Goal: Navigation & Orientation: Find specific page/section

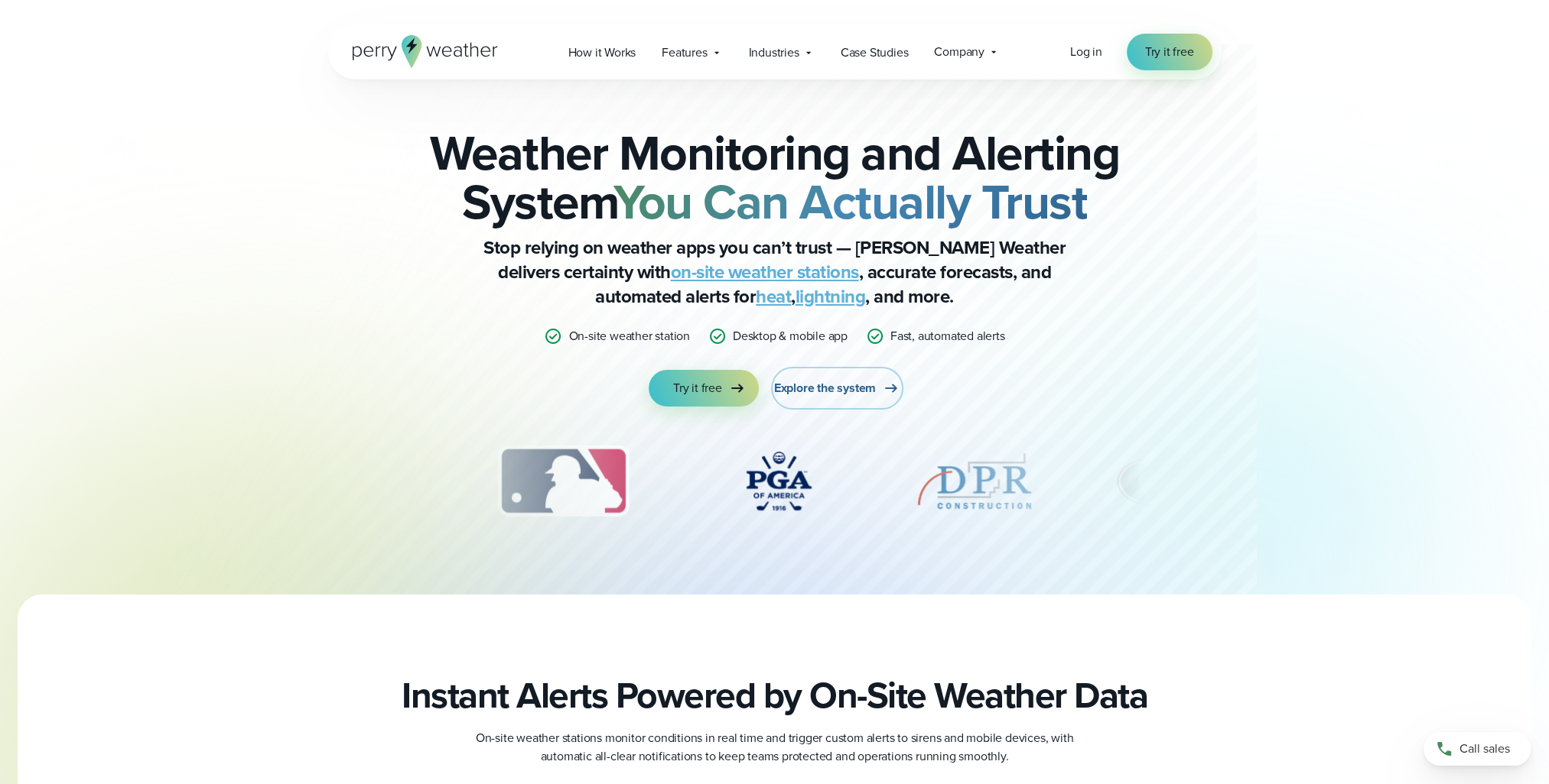
click at [867, 392] on span "Explore the system" at bounding box center [825, 388] width 102 height 18
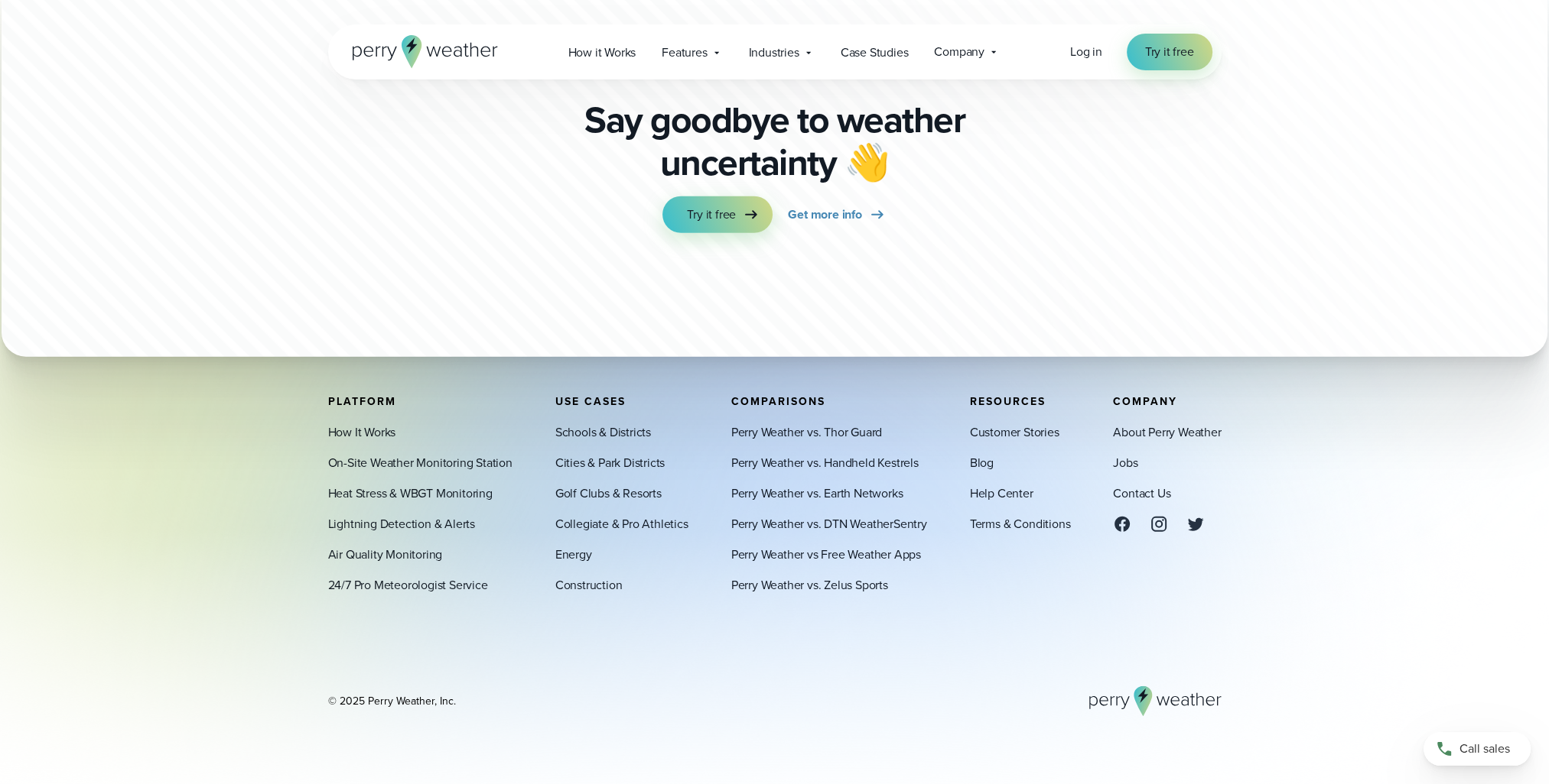
scroll to position [5376, 0]
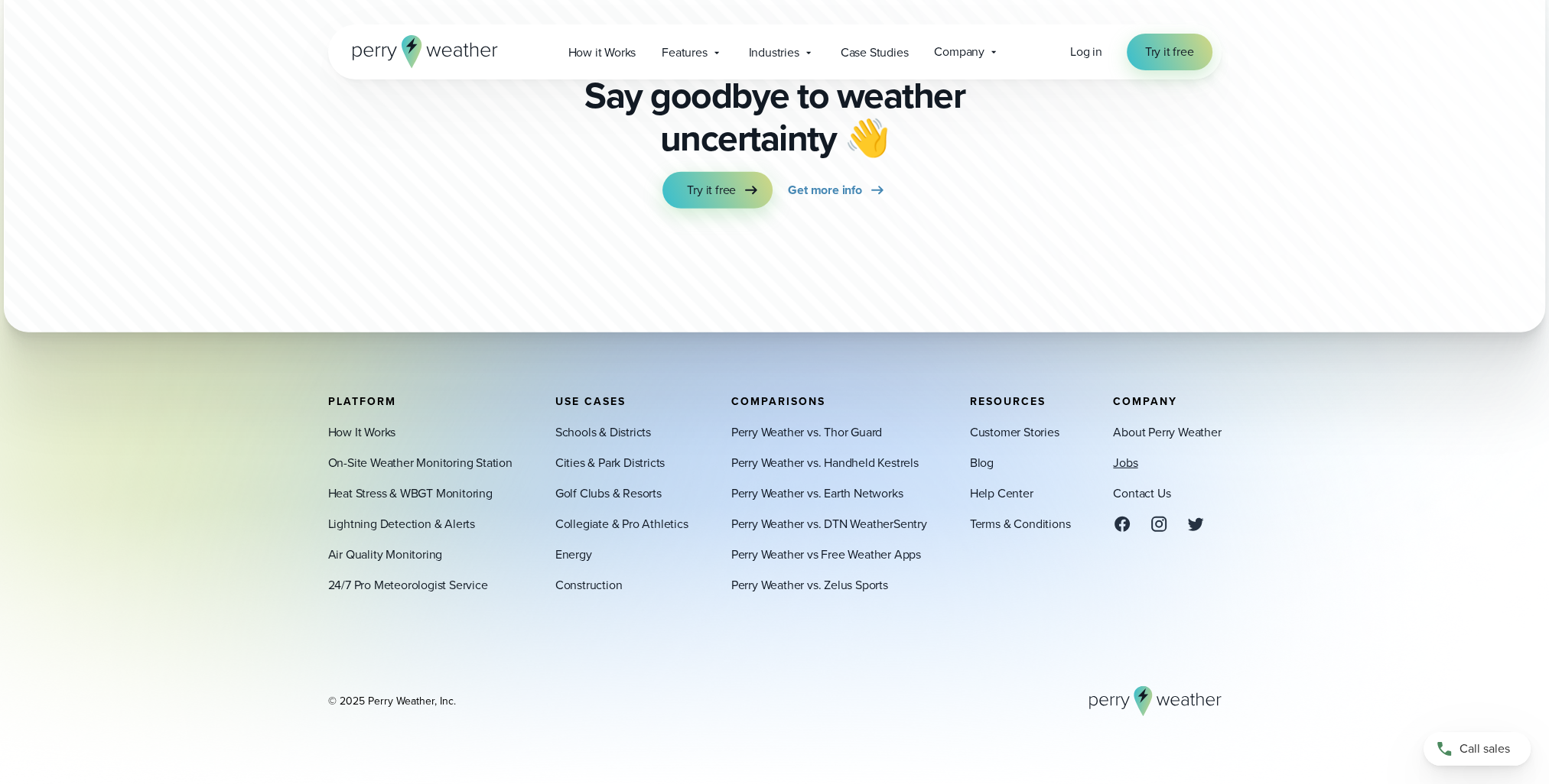
click at [1132, 468] on link "Jobs" at bounding box center [1125, 462] width 24 height 18
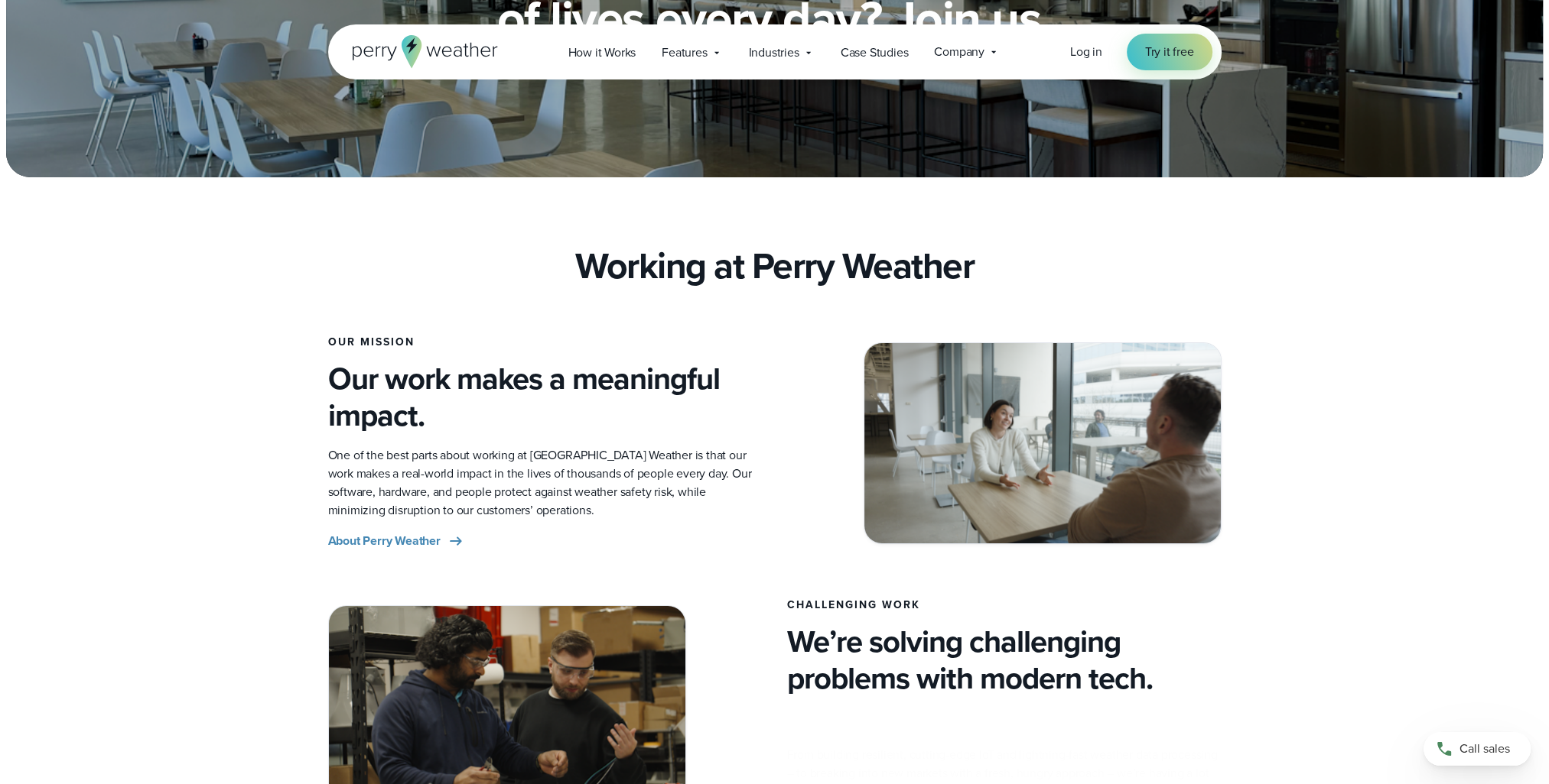
scroll to position [509, 0]
